Goal: Information Seeking & Learning: Learn about a topic

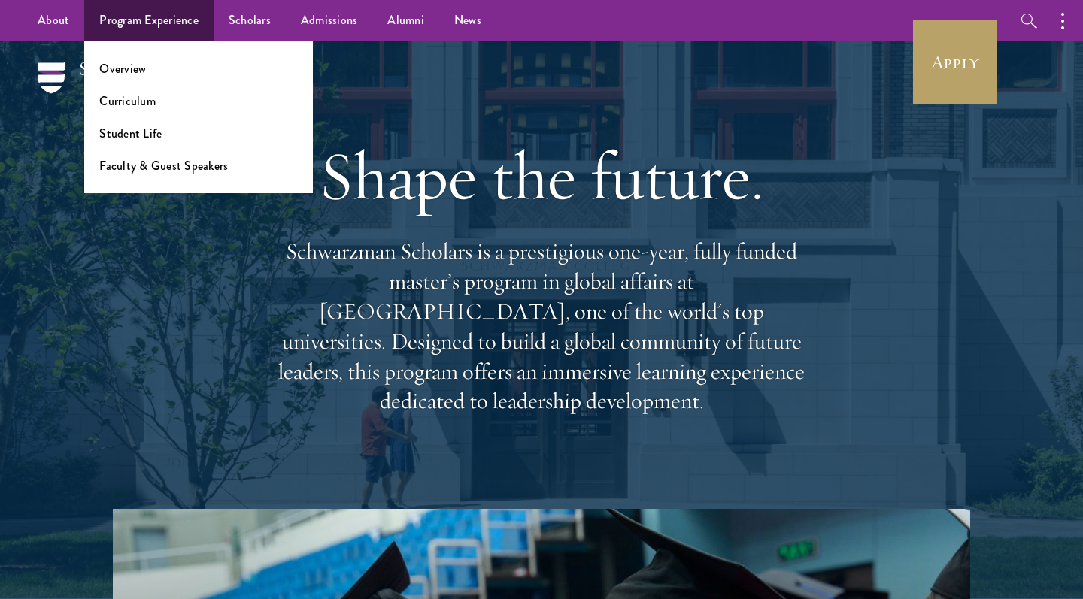
click at [185, 27] on link "Program Experience" at bounding box center [148, 20] width 129 height 41
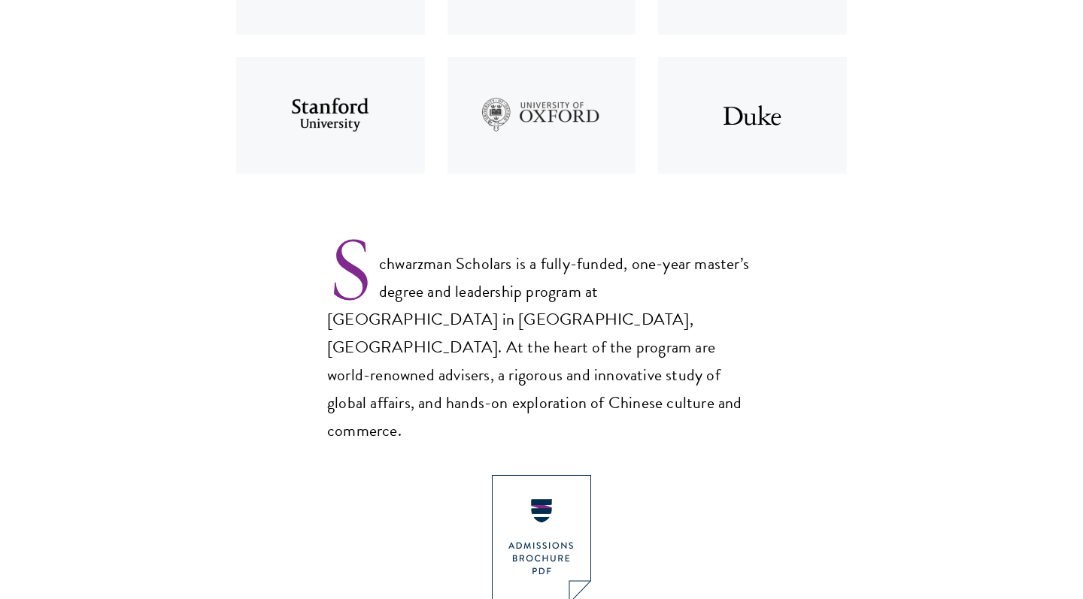
scroll to position [941, 0]
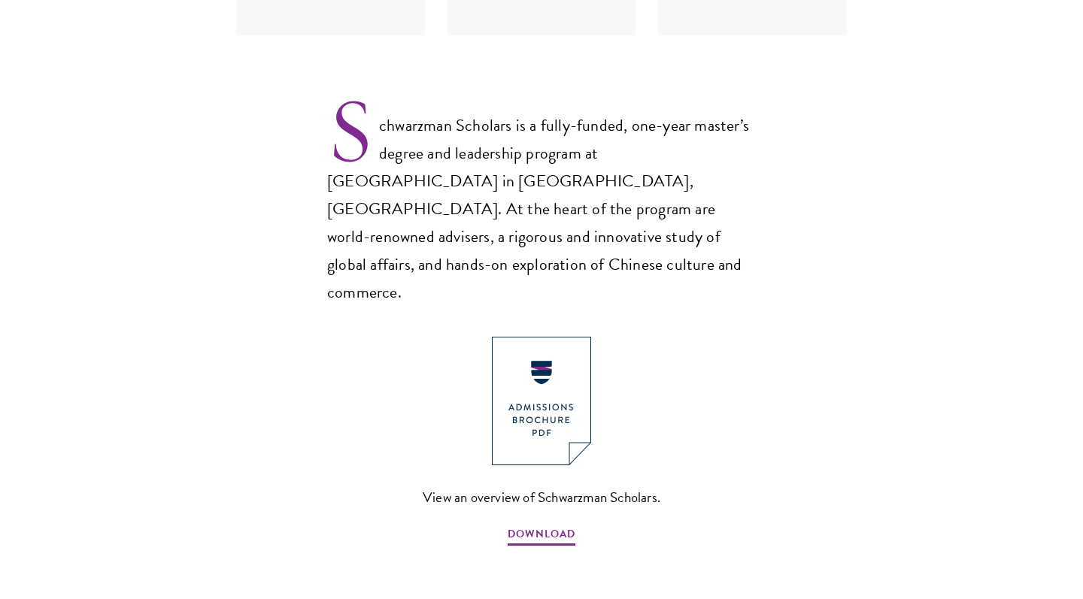
click at [555, 338] on img at bounding box center [541, 401] width 99 height 129
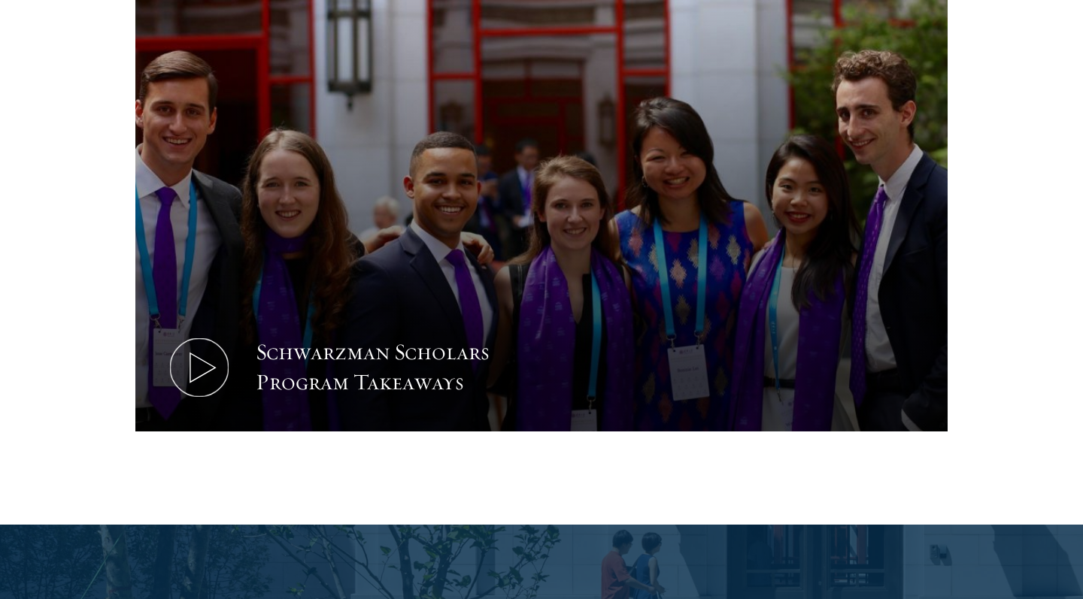
scroll to position [1583, 0]
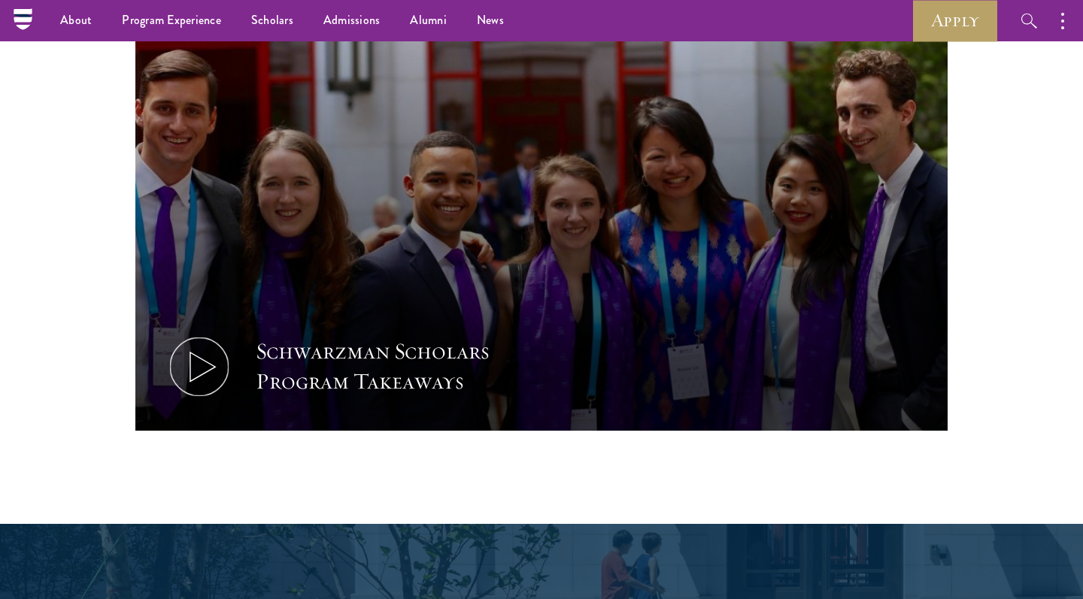
click at [190, 353] on use at bounding box center [202, 367] width 25 height 29
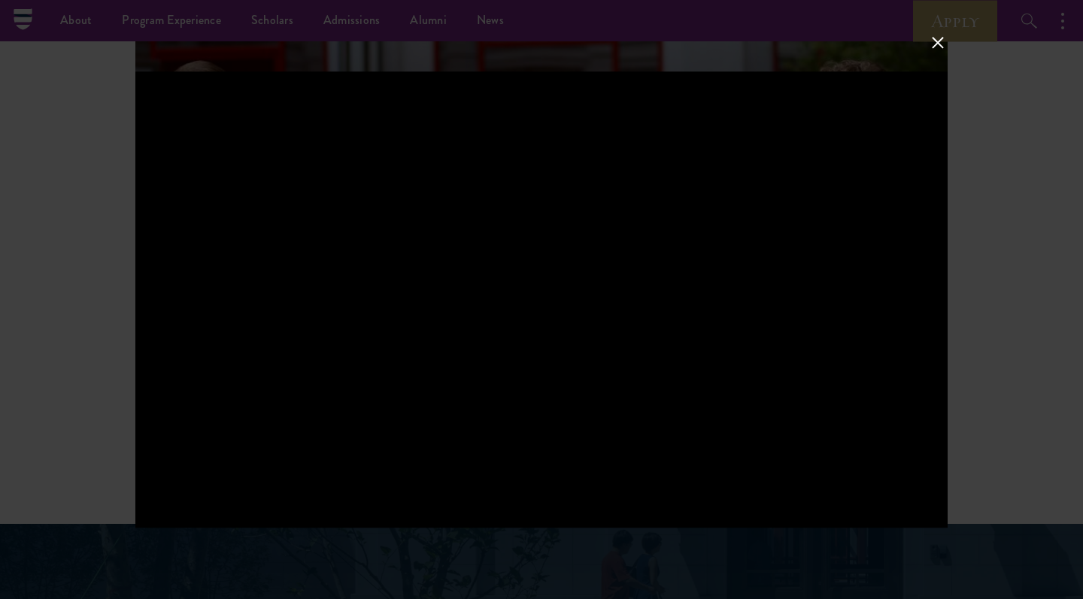
click at [939, 44] on button at bounding box center [938, 42] width 20 height 20
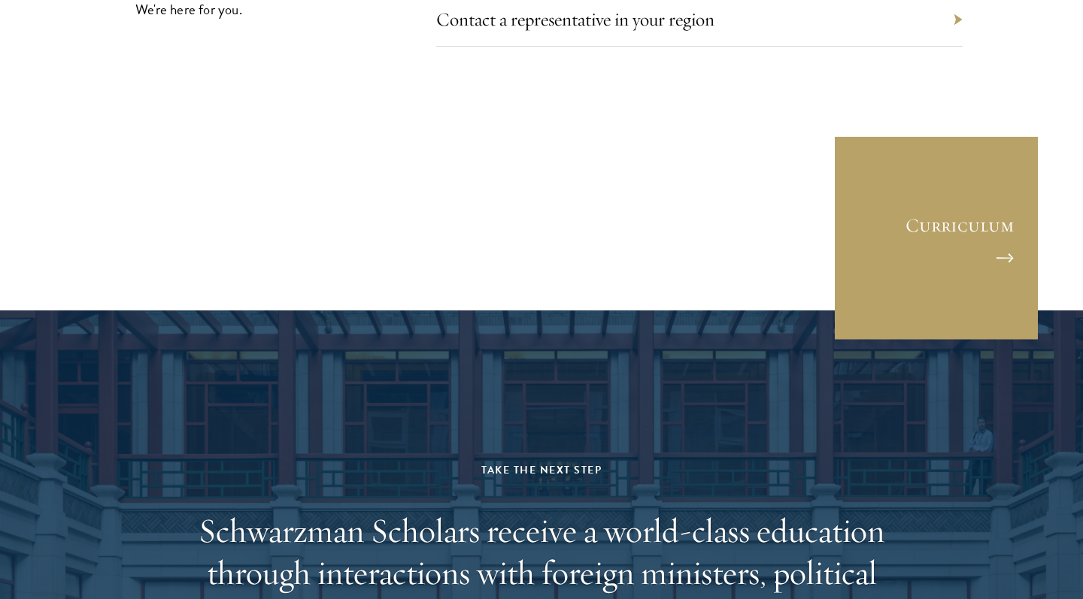
scroll to position [7263, 0]
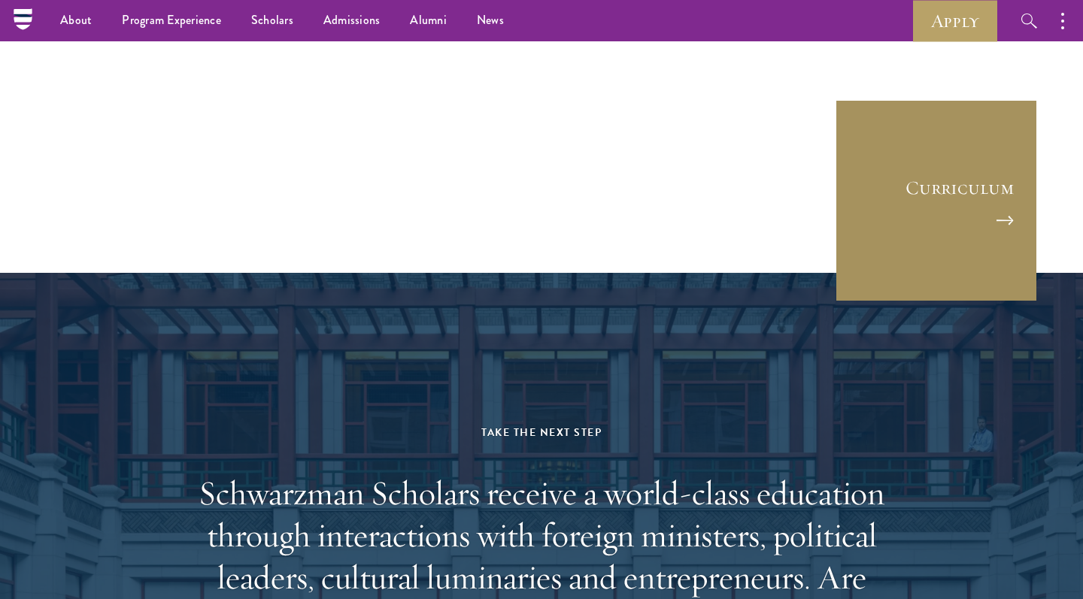
click at [995, 120] on link "Curriculum" at bounding box center [936, 200] width 203 height 203
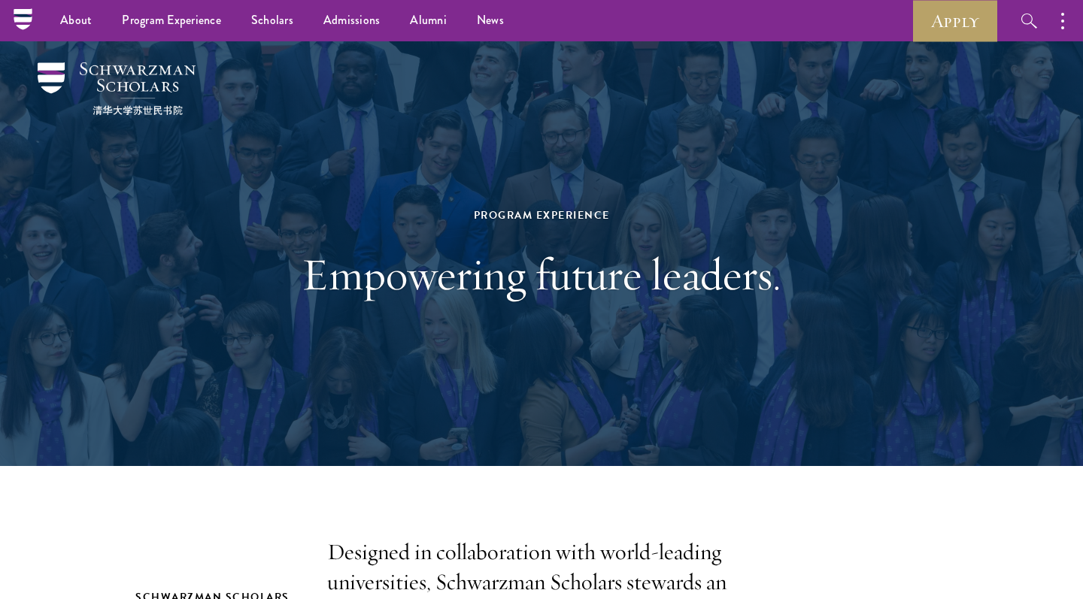
scroll to position [0, 0]
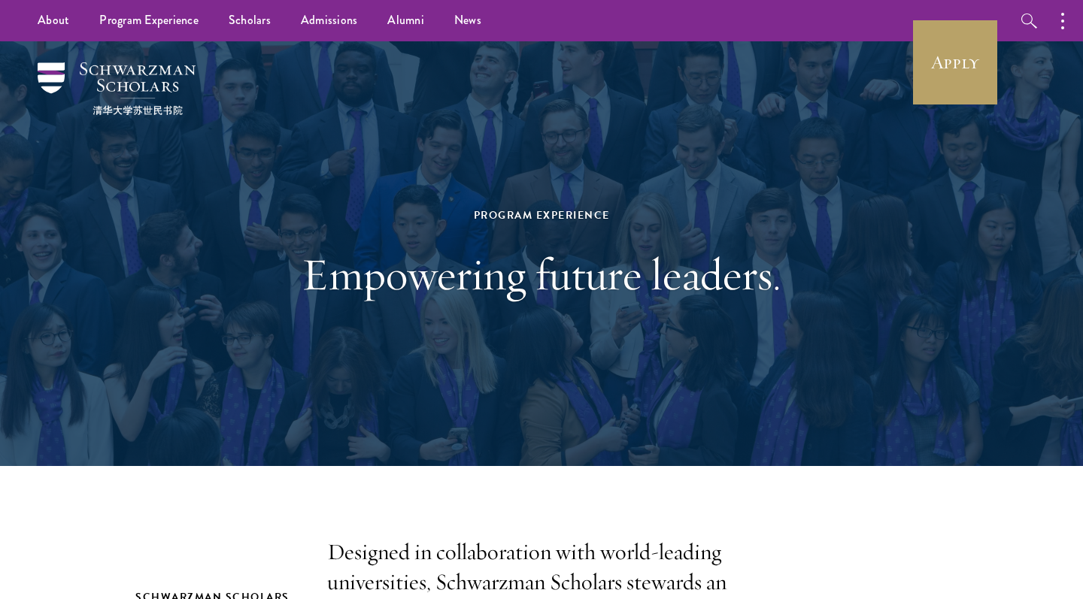
click at [125, 80] on img at bounding box center [117, 88] width 158 height 53
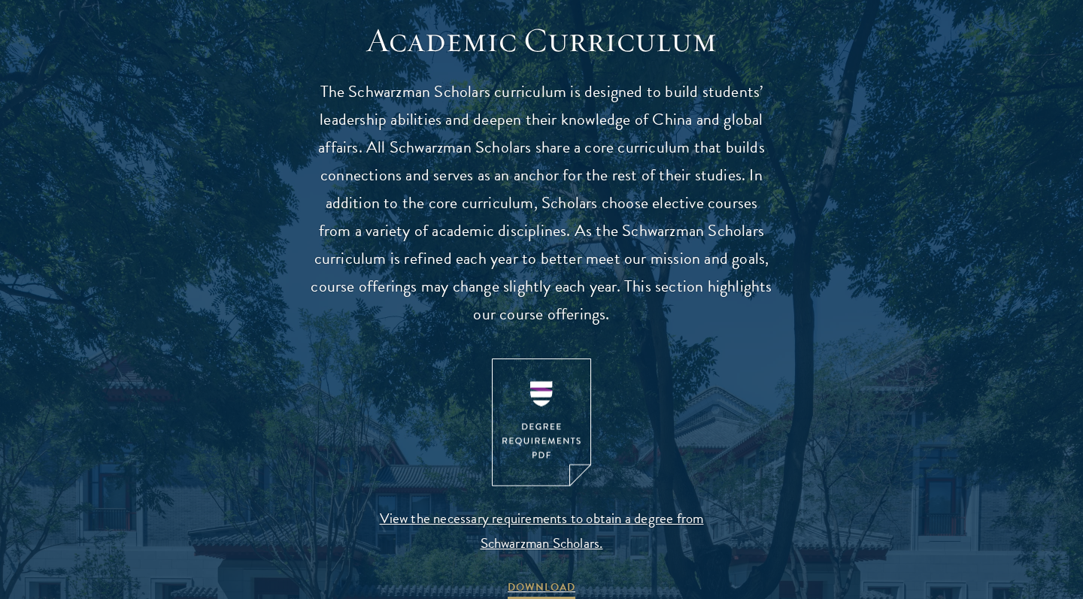
scroll to position [1351, 0]
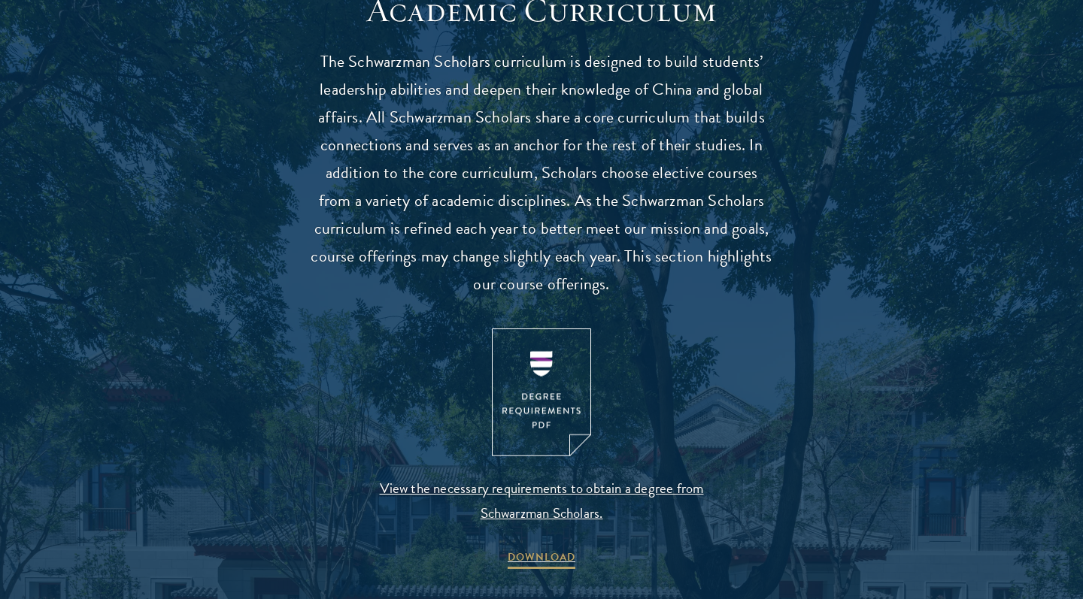
click at [547, 417] on img at bounding box center [541, 393] width 99 height 129
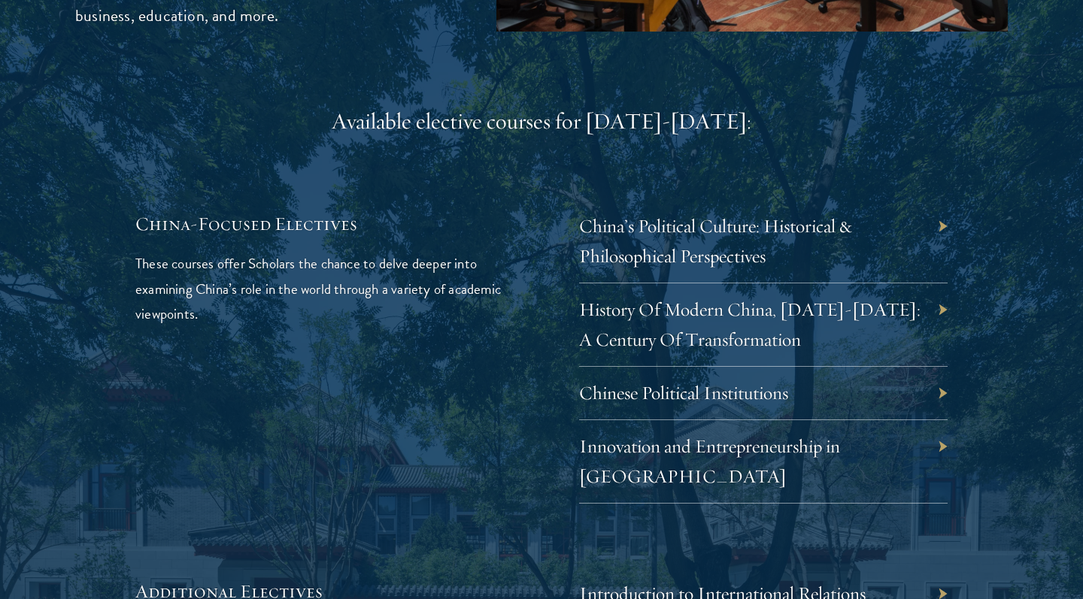
scroll to position [4326, 0]
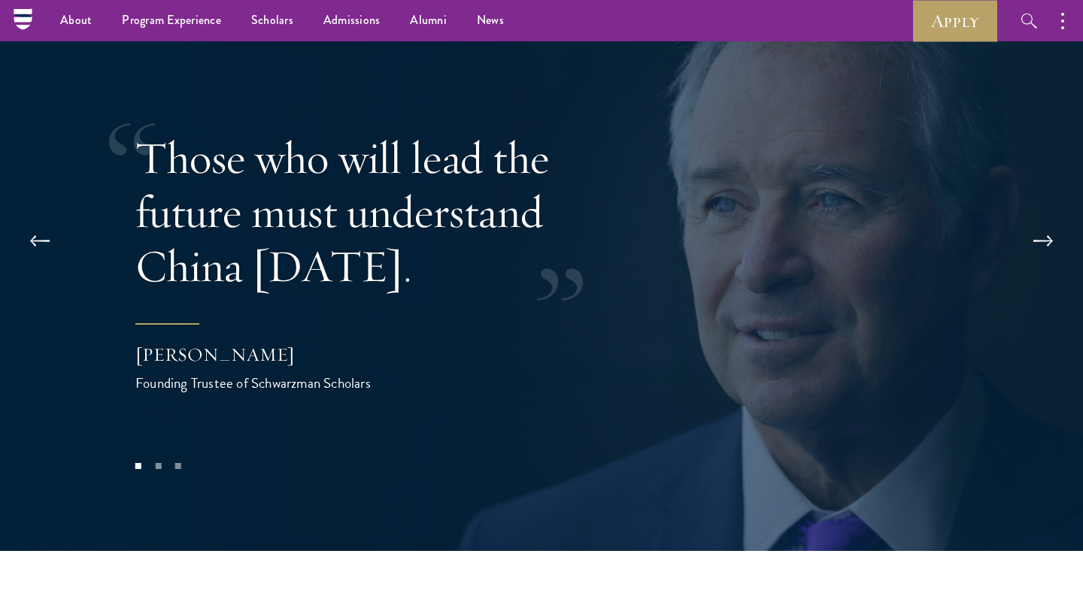
scroll to position [2988, 0]
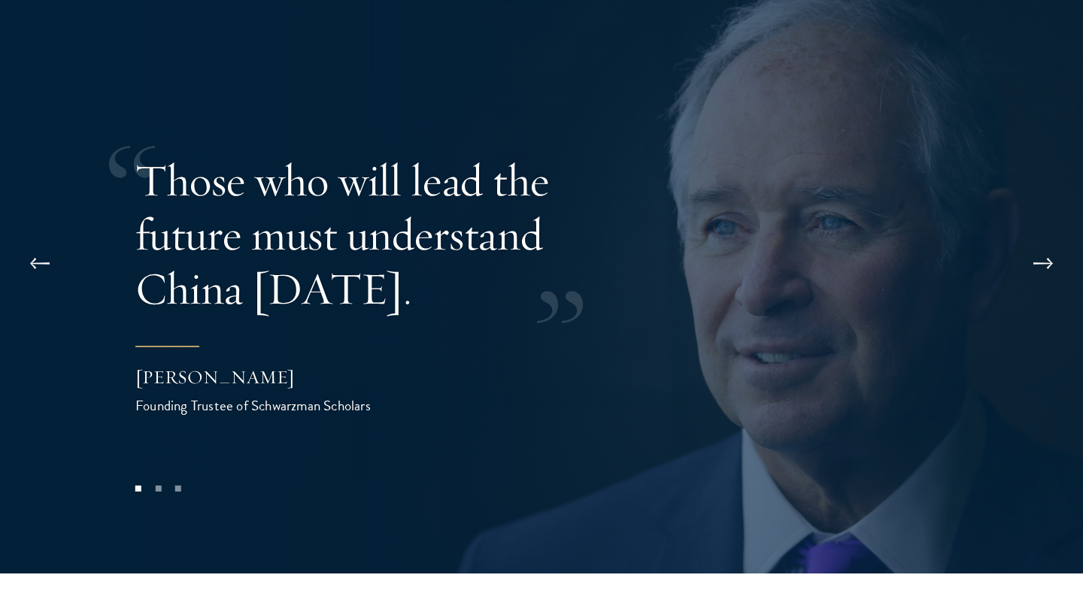
click at [1044, 243] on button at bounding box center [1043, 264] width 50 height 42
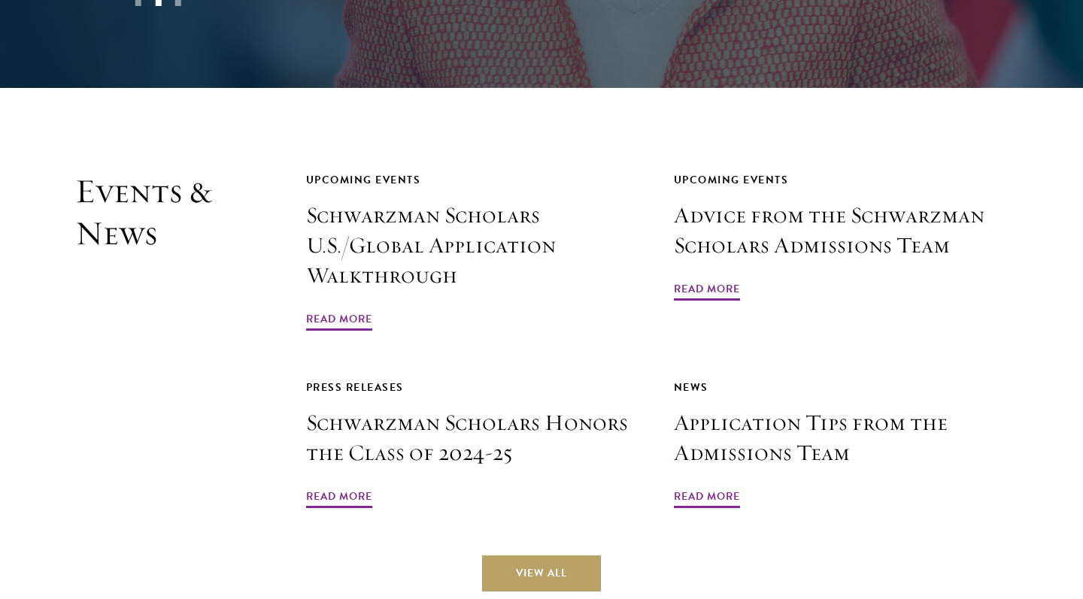
scroll to position [3476, 0]
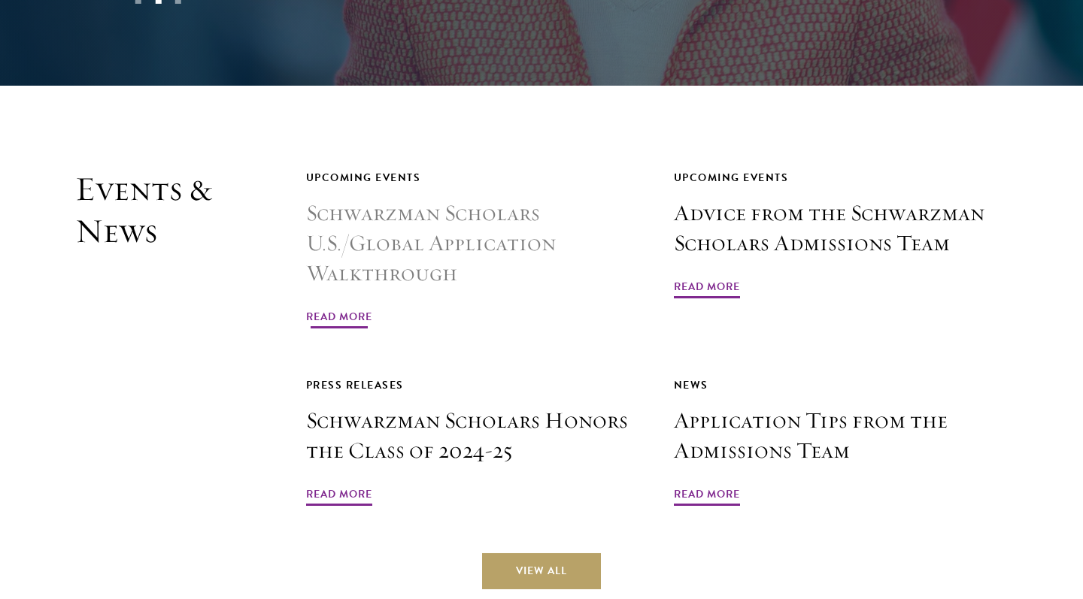
click at [444, 198] on h3 "Schwarzman Scholars U.S./Global Application Walkthrough" at bounding box center [473, 243] width 334 height 90
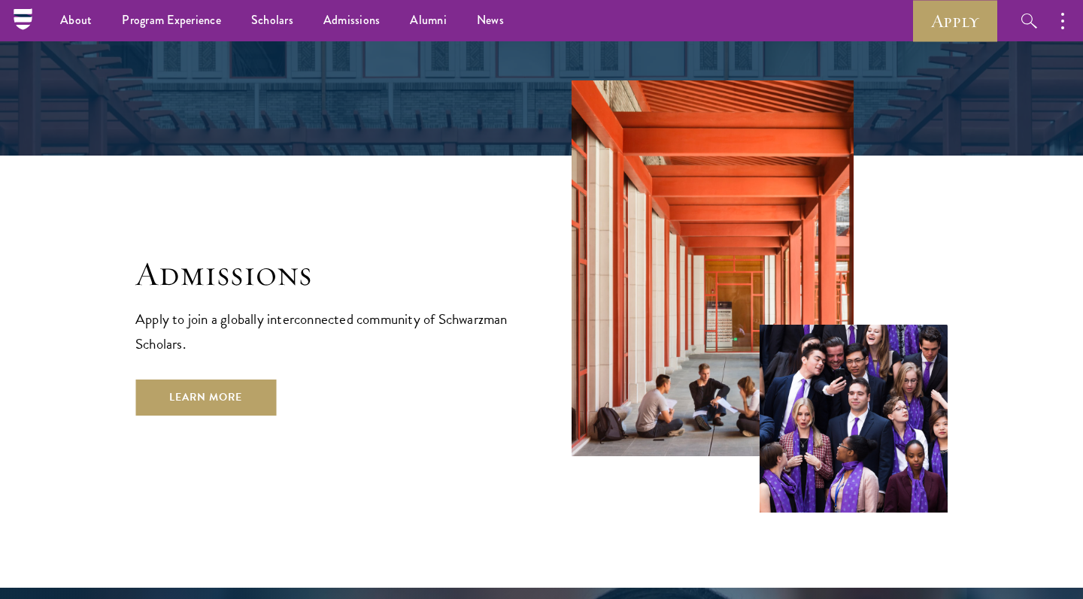
scroll to position [2286, 0]
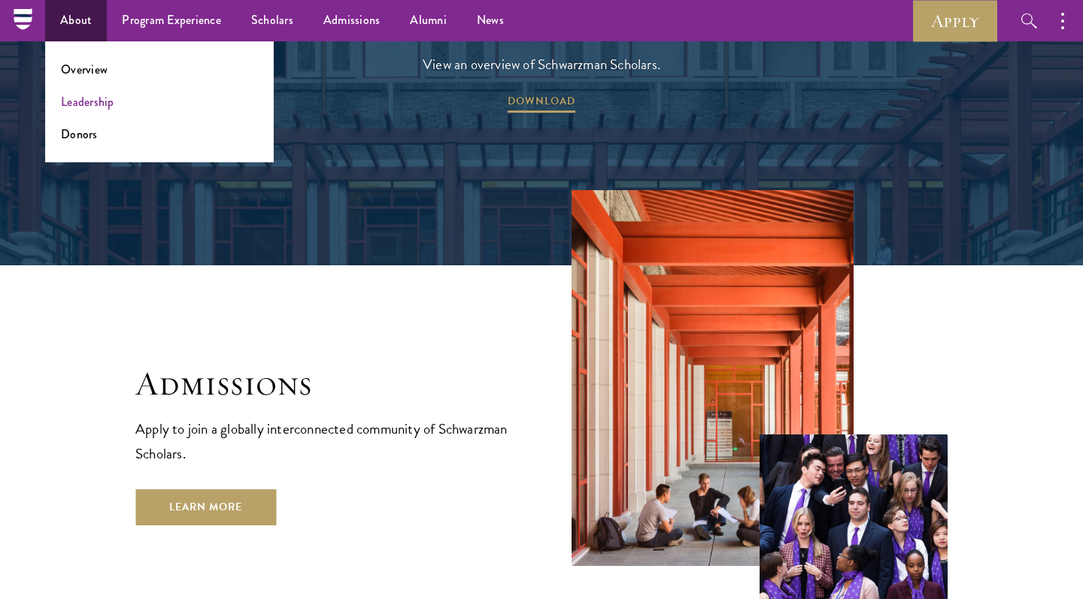
click at [104, 102] on link "Leadership" at bounding box center [87, 101] width 53 height 17
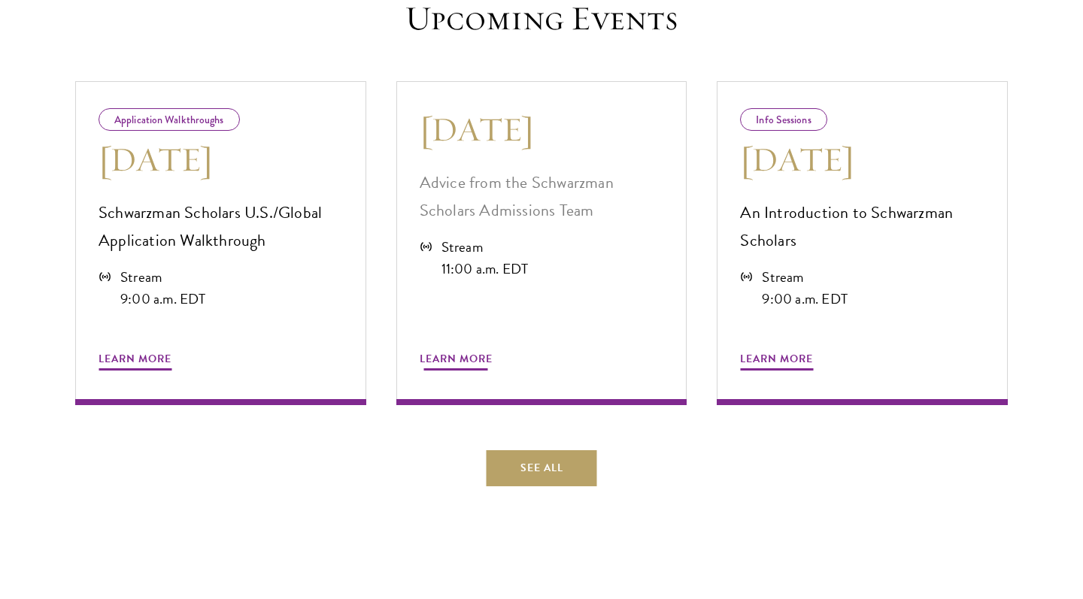
scroll to position [780, 0]
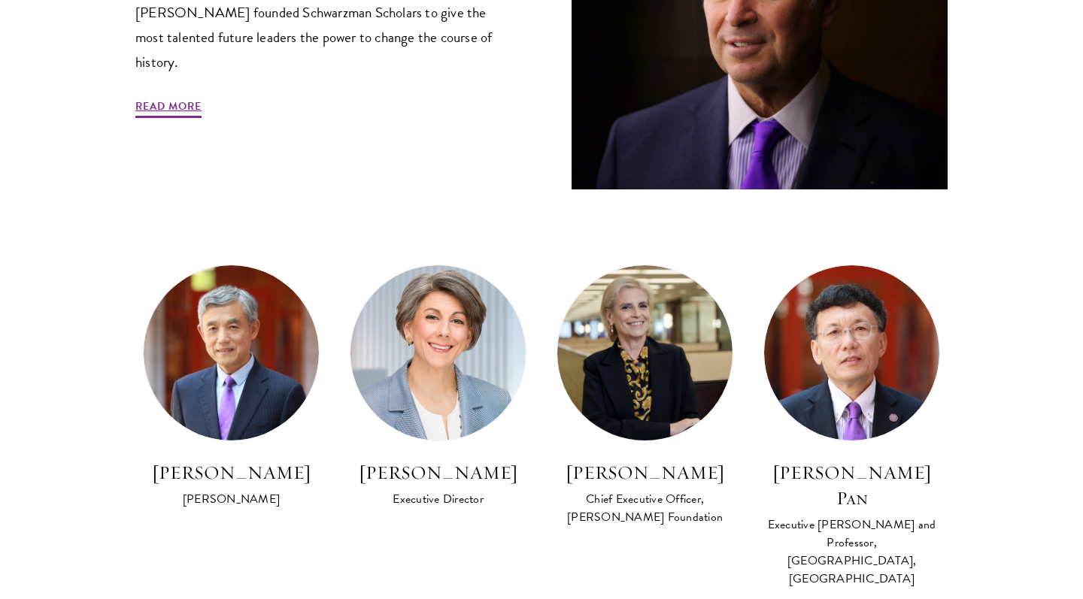
scroll to position [865, 0]
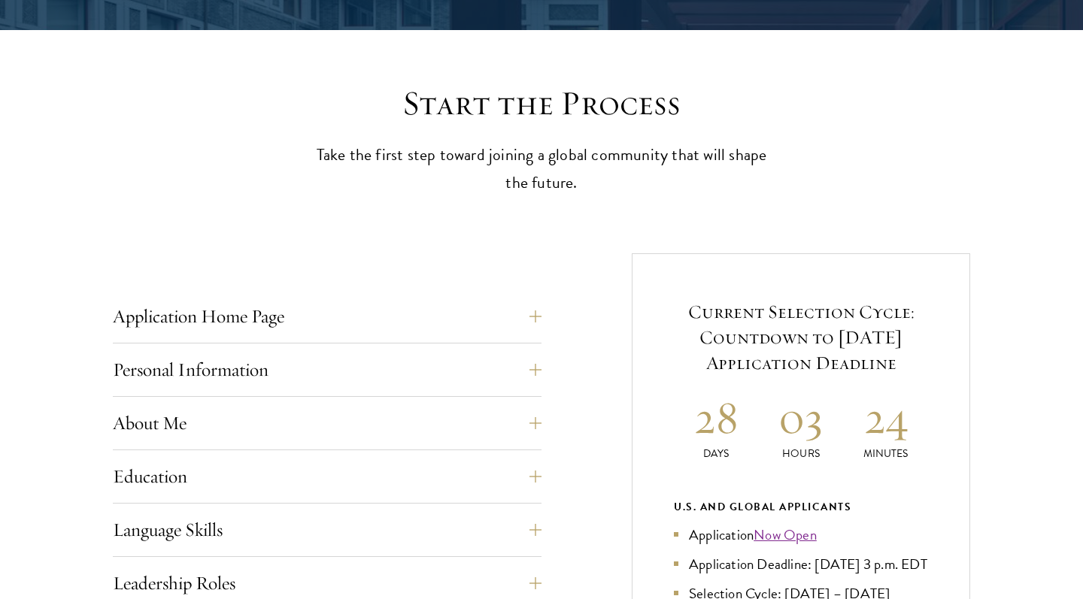
scroll to position [397, 0]
